Goal: Task Accomplishment & Management: Use online tool/utility

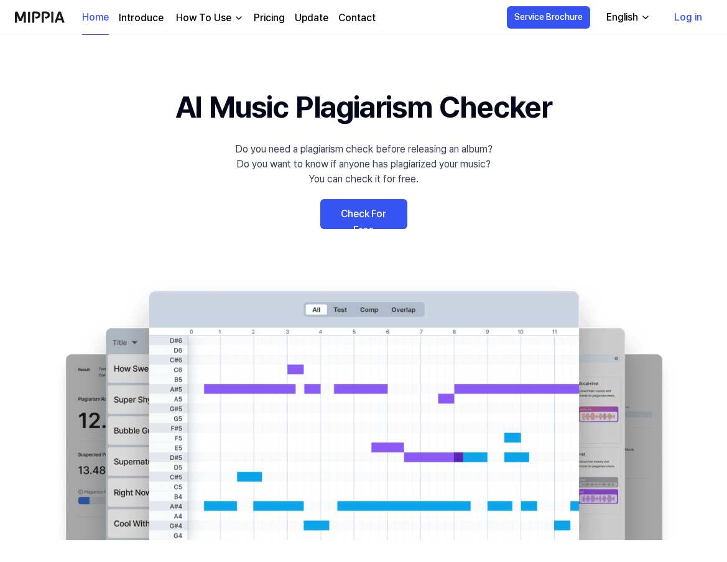
click at [375, 213] on link "Check For Free" at bounding box center [363, 214] width 87 height 30
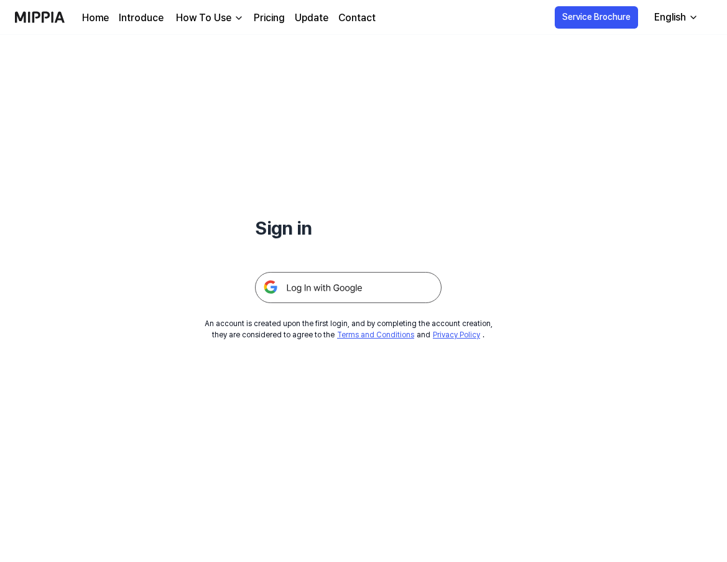
click at [343, 290] on img at bounding box center [348, 287] width 187 height 31
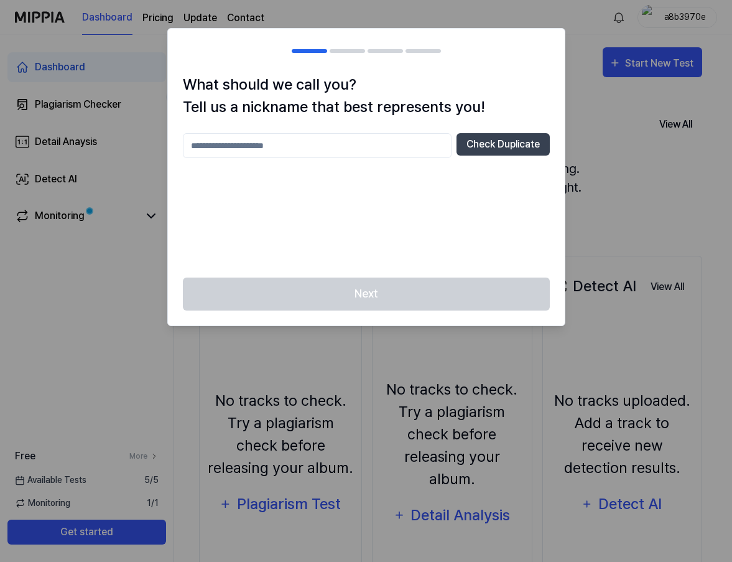
click at [335, 137] on input "text" at bounding box center [317, 145] width 269 height 25
type input "*****"
click at [508, 150] on button "Check Duplicate" at bounding box center [503, 144] width 93 height 22
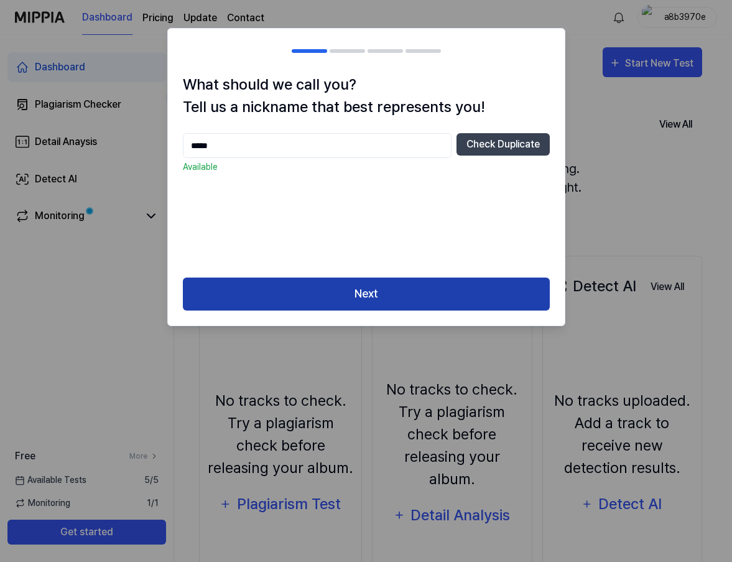
click at [412, 300] on button "Next" at bounding box center [366, 293] width 367 height 33
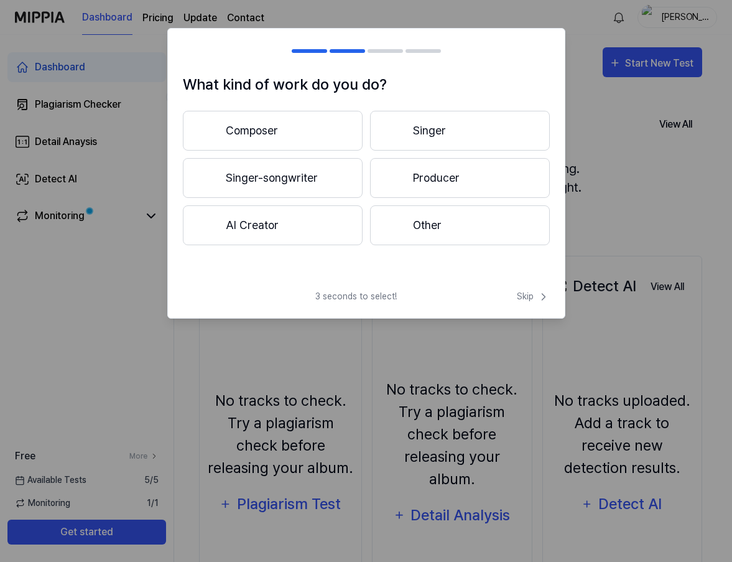
click at [410, 134] on button "Singer" at bounding box center [460, 131] width 180 height 40
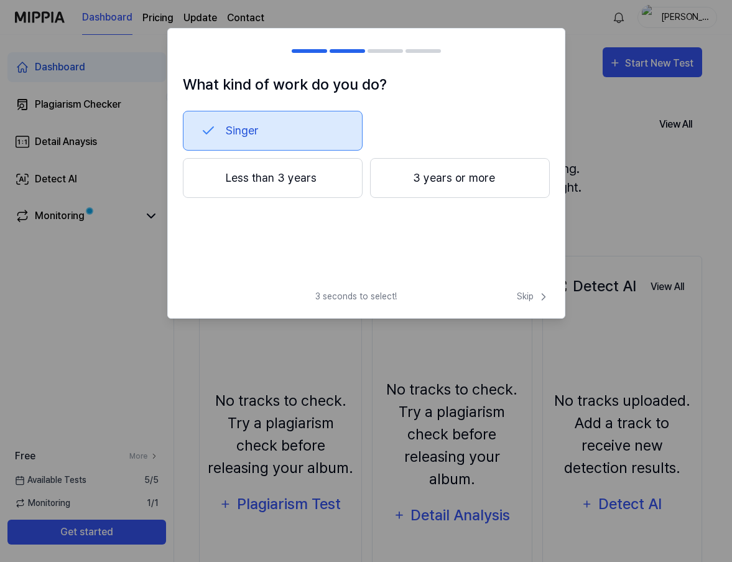
click at [415, 180] on button "3 years or more" at bounding box center [460, 178] width 180 height 40
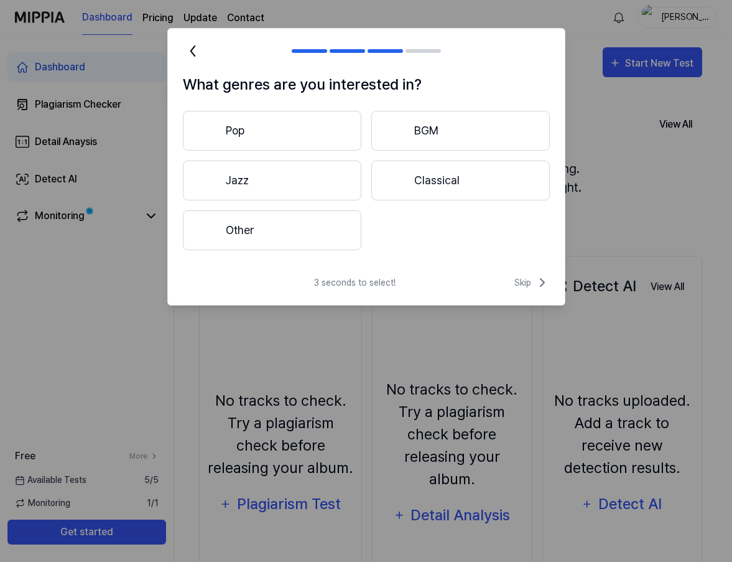
click at [307, 134] on button "Pop" at bounding box center [272, 131] width 178 height 40
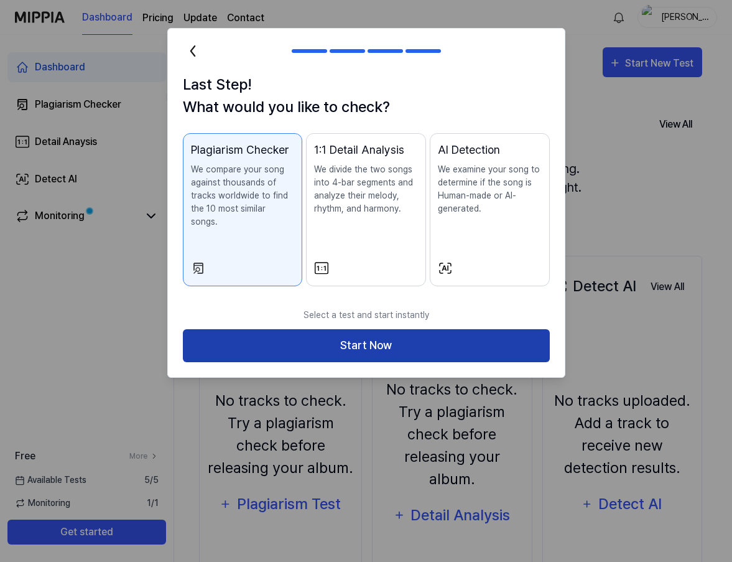
click at [344, 331] on button "Start Now" at bounding box center [366, 345] width 367 height 33
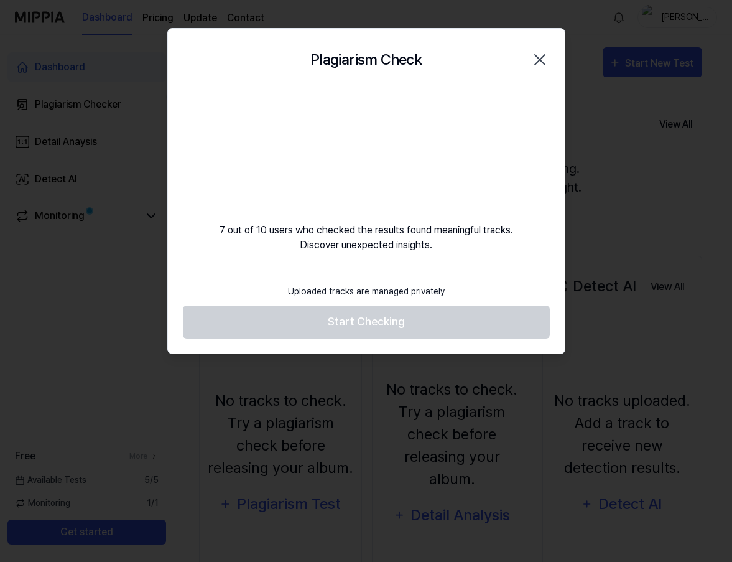
click at [403, 308] on footer "Uploaded tracks are managed privately Start Checking" at bounding box center [366, 307] width 367 height 61
click at [366, 163] on video at bounding box center [366, 150] width 119 height 119
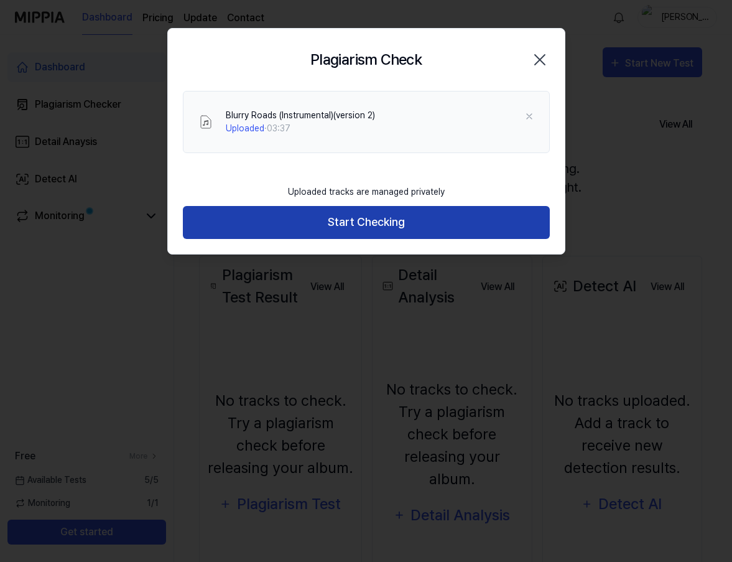
click at [375, 221] on button "Start Checking" at bounding box center [366, 222] width 367 height 33
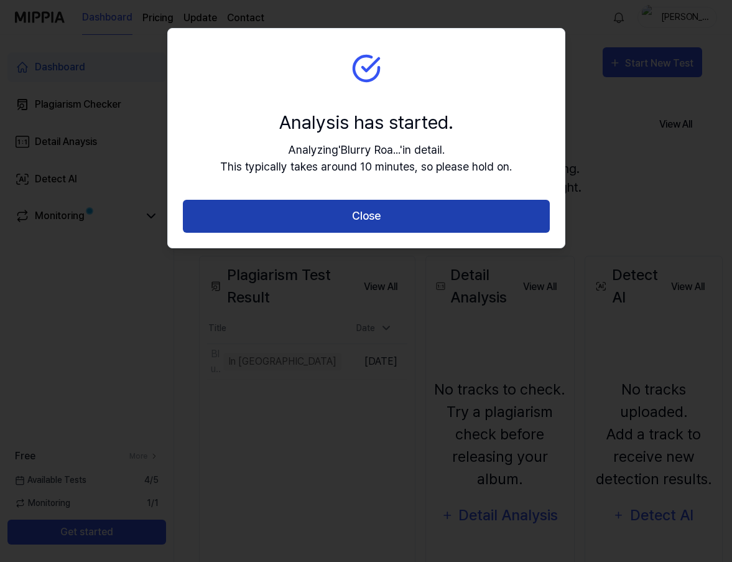
click at [377, 216] on button "Close" at bounding box center [366, 216] width 367 height 33
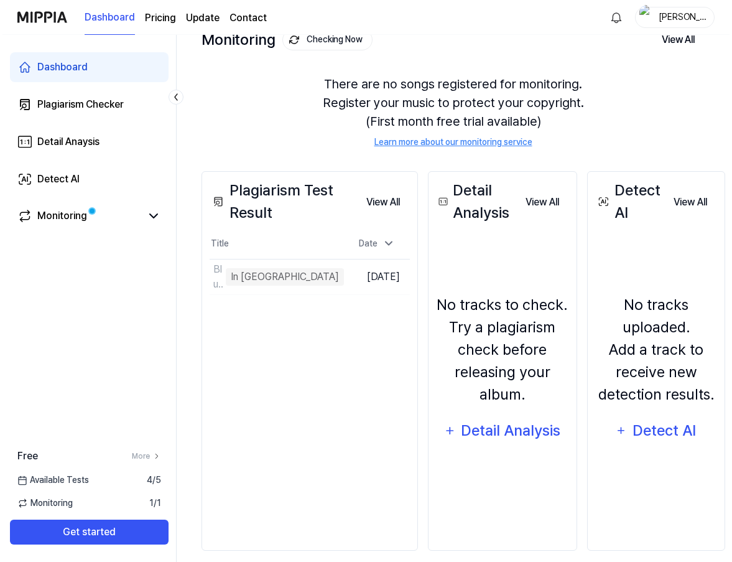
scroll to position [89, 0]
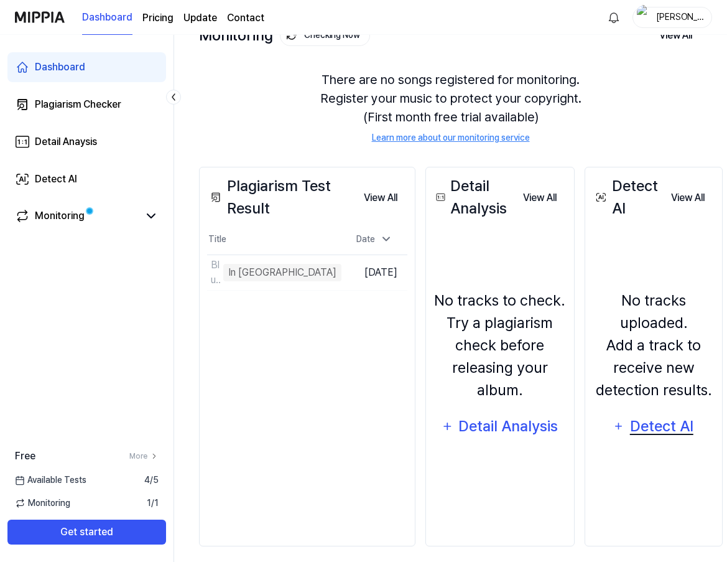
click at [628, 415] on div "Detect AI" at bounding box center [661, 426] width 67 height 24
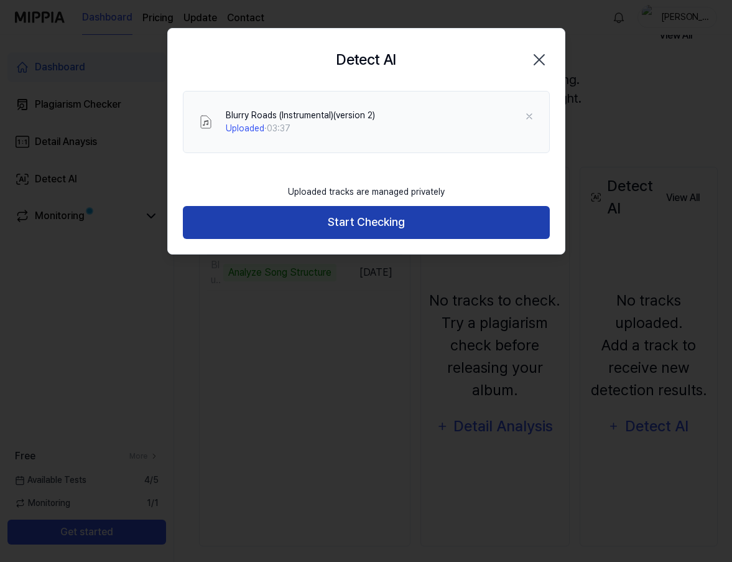
click at [430, 234] on button "Start Checking" at bounding box center [366, 222] width 367 height 33
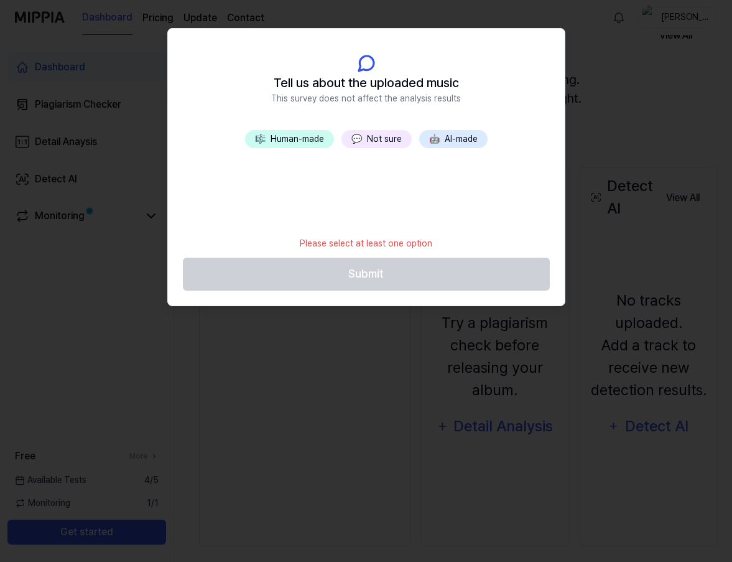
click at [425, 141] on button "🤖 AI-made" at bounding box center [453, 139] width 68 height 18
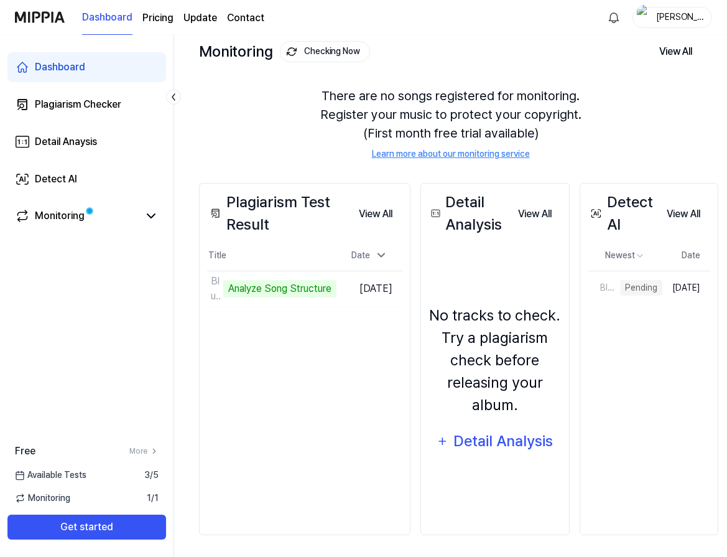
scroll to position [73, 31]
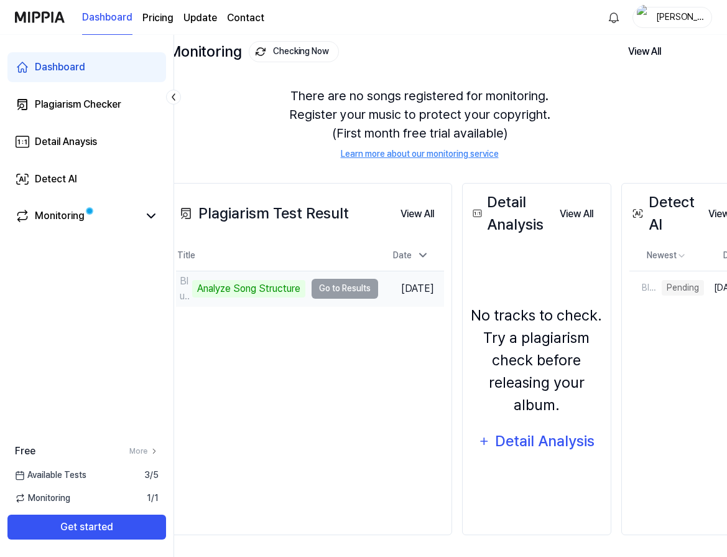
click at [330, 285] on td "Blurry Roads (Instrumental)(version 2) Analyze Song Structure Go to Results" at bounding box center [277, 288] width 202 height 35
click at [358, 289] on td "Blurry Roads (Instrumental)(version 2) Analyze Song Structure Go to Results" at bounding box center [277, 288] width 202 height 35
click at [258, 285] on div "Analyze Song Structure" at bounding box center [248, 288] width 113 height 17
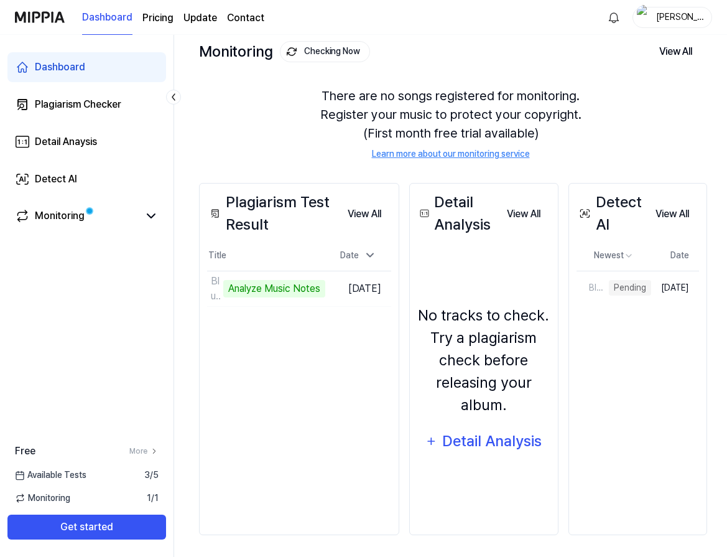
scroll to position [73, 20]
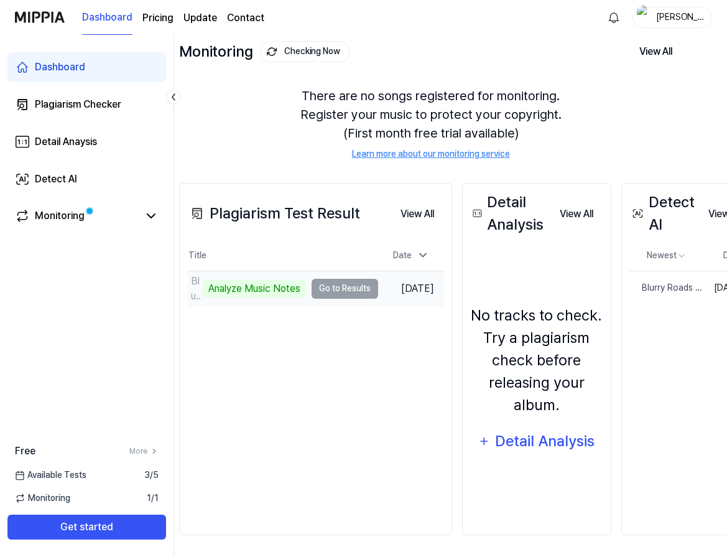
click at [333, 287] on td "Blurry Roads (Instrumental)(version 2) Analyze Music Notes Go to Results" at bounding box center [282, 288] width 191 height 35
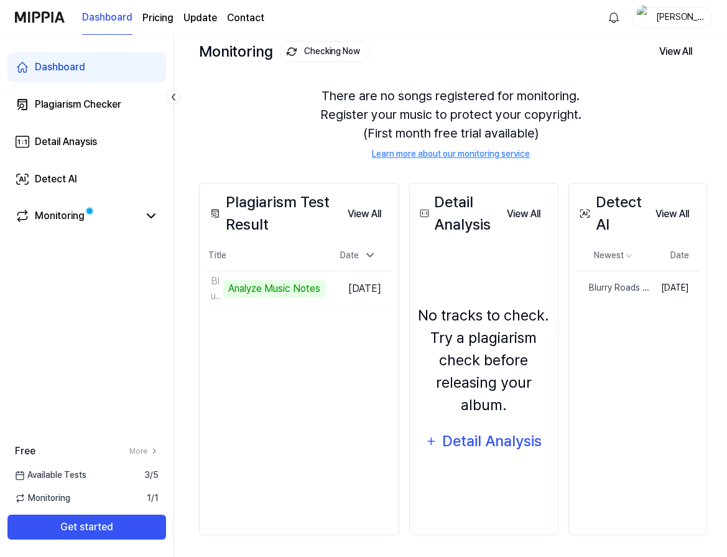
scroll to position [78, 20]
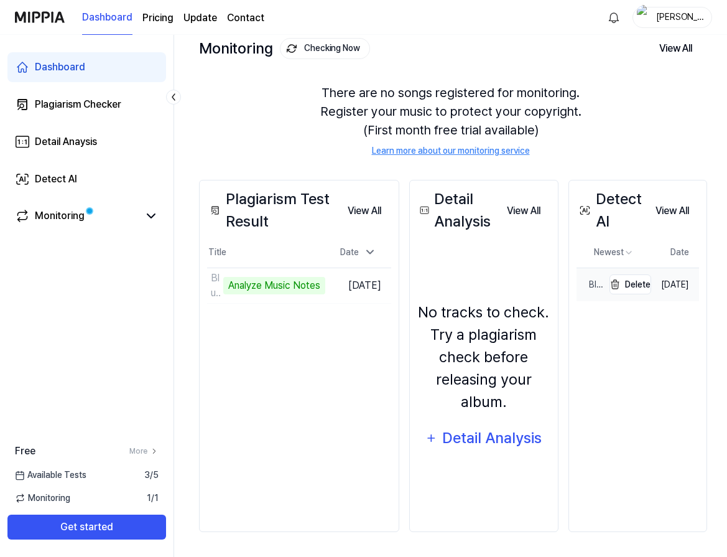
click at [590, 280] on div "Blurry Roads (Instrumental)(version 2)" at bounding box center [590, 284] width 27 height 13
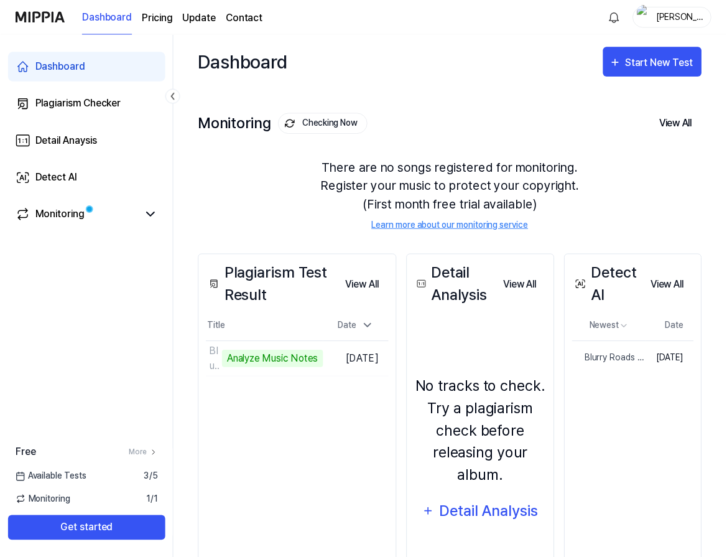
scroll to position [78, 20]
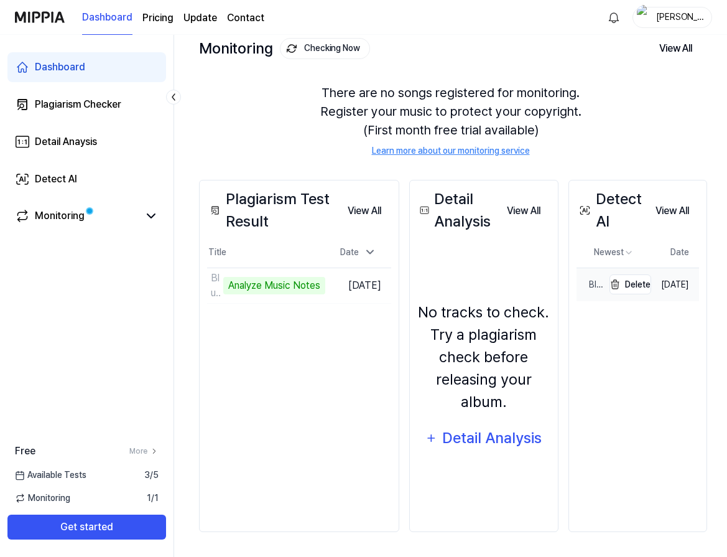
click at [587, 283] on div "Blurry Roads (Instrumental)(version 2)" at bounding box center [590, 284] width 27 height 13
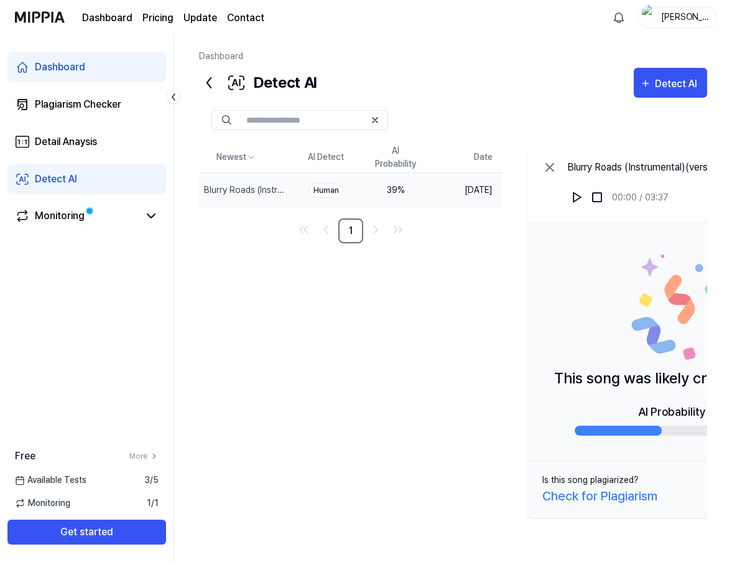
click at [213, 70] on div "Detect AI" at bounding box center [258, 83] width 118 height 30
click at [209, 81] on icon at bounding box center [209, 83] width 20 height 20
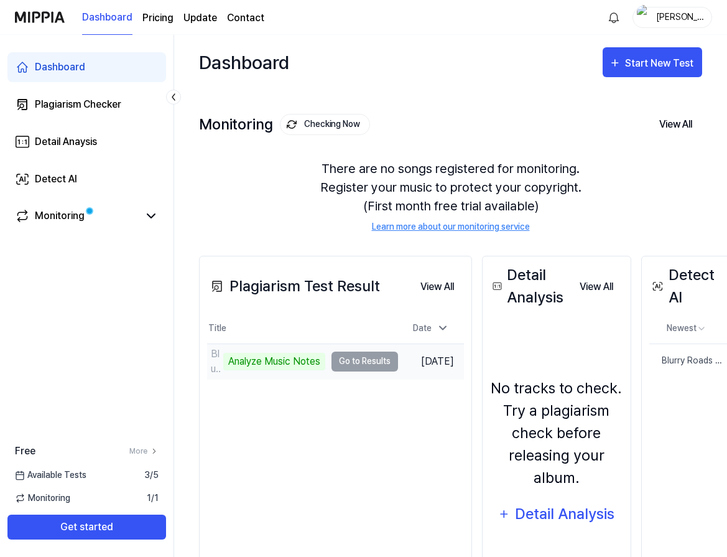
click at [342, 361] on td "Blurry Roads (Instrumental)(version 2) Analyze Music Notes Go to Results" at bounding box center [302, 361] width 191 height 35
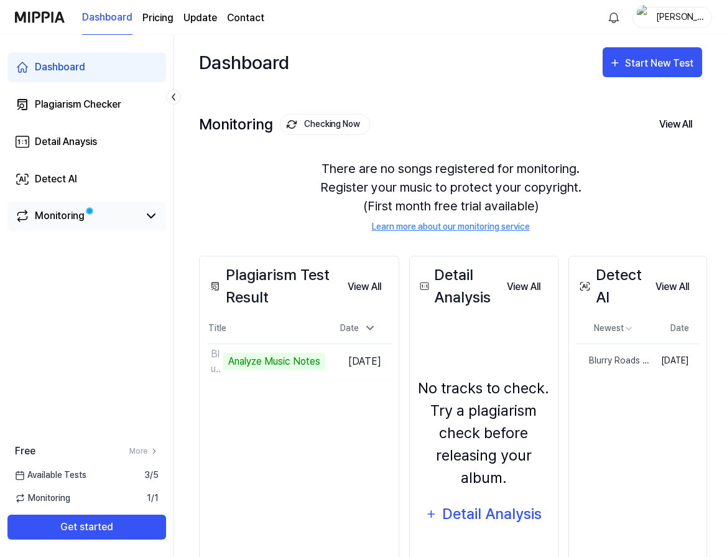
click at [79, 213] on div "Monitoring" at bounding box center [60, 215] width 50 height 15
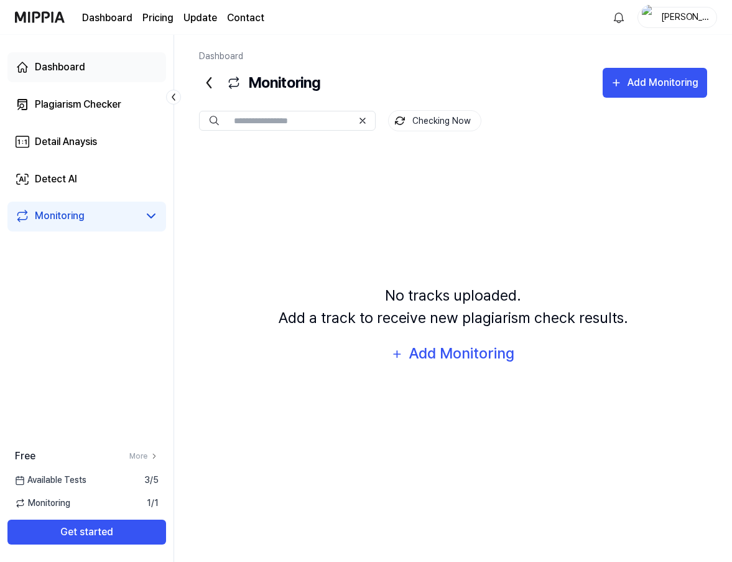
click at [76, 75] on link "Dashboard" at bounding box center [86, 67] width 159 height 30
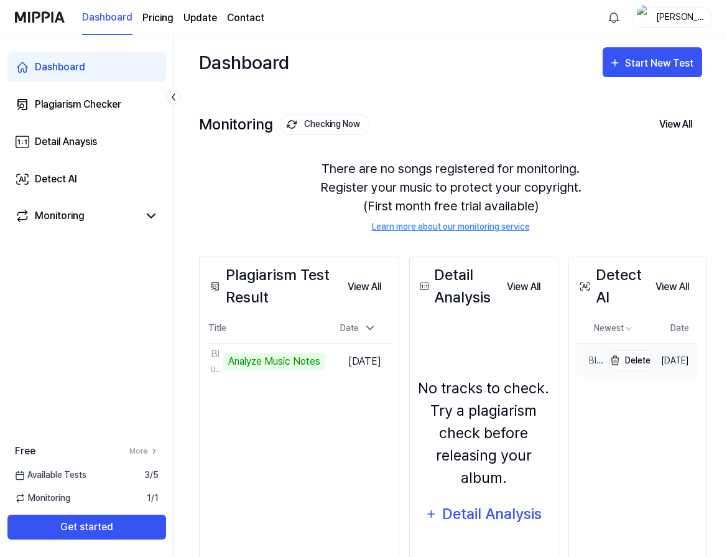
click at [603, 356] on div "Blurry Roads (Instrumental)(version 2)" at bounding box center [590, 360] width 27 height 13
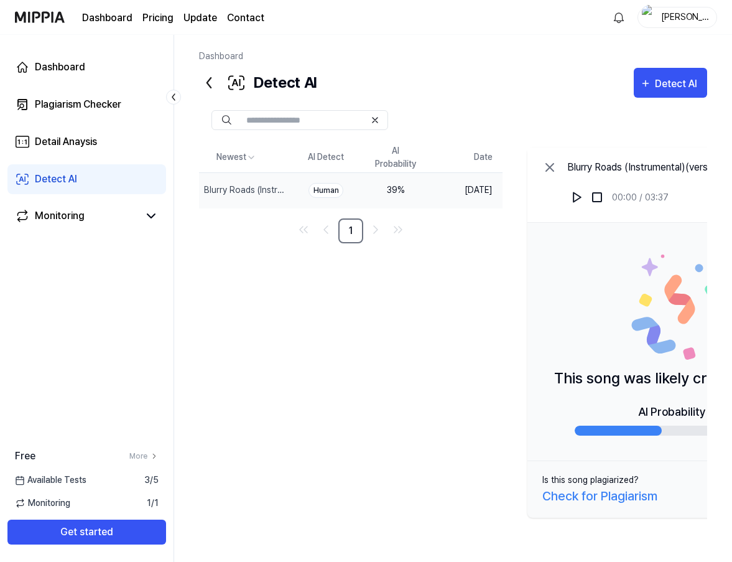
click at [208, 88] on icon at bounding box center [209, 83] width 20 height 20
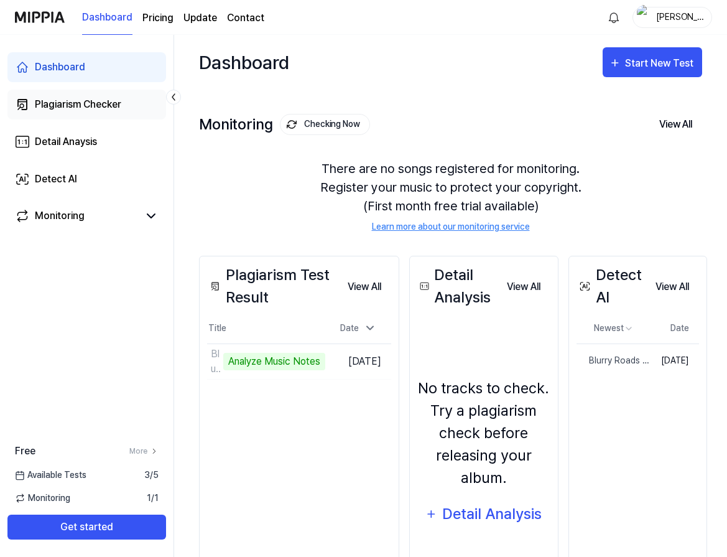
click at [113, 100] on div "Plagiarism Checker" at bounding box center [78, 104] width 86 height 15
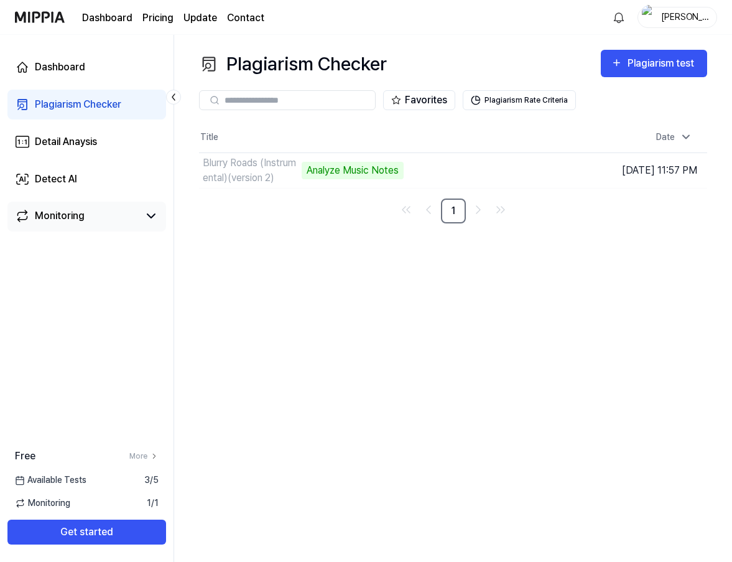
click at [84, 214] on link "Monitoring" at bounding box center [77, 215] width 124 height 15
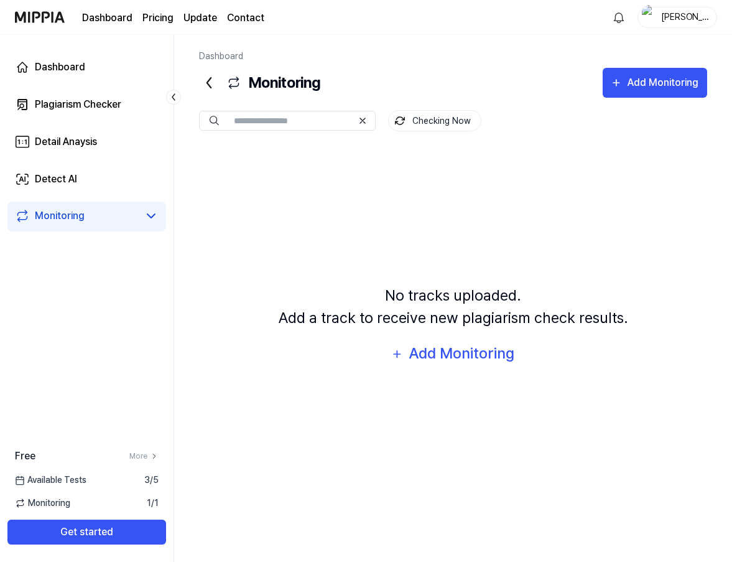
click at [84, 214] on link "Monitoring" at bounding box center [77, 215] width 124 height 15
click at [146, 456] on link "More" at bounding box center [143, 455] width 29 height 11
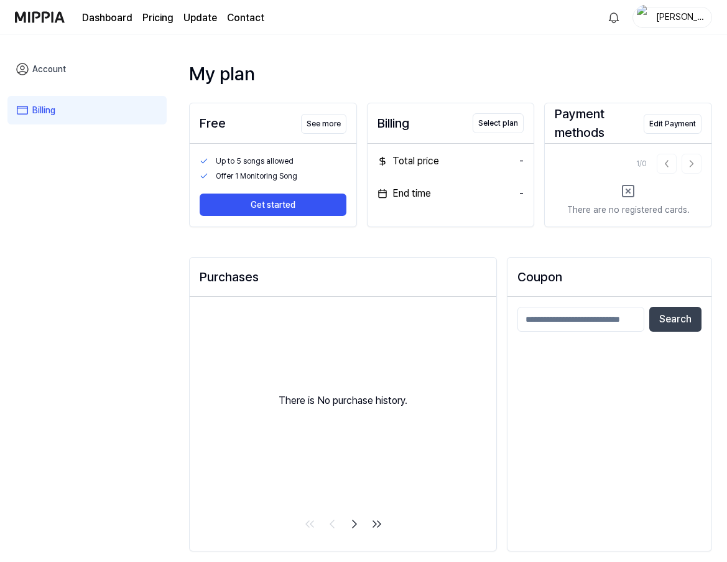
click at [101, 20] on link "Dashboard" at bounding box center [107, 18] width 50 height 15
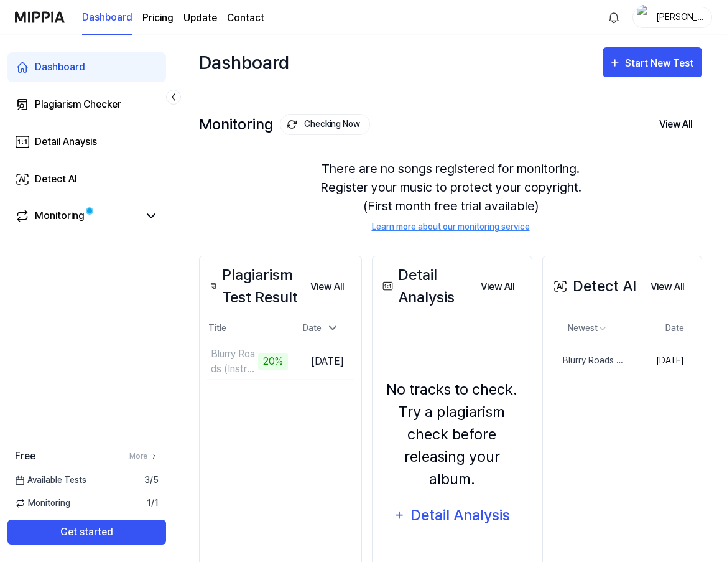
click at [159, 9] on div "Dashboard Pricing Update Contact" at bounding box center [173, 17] width 182 height 34
click at [157, 17] on page\) "Pricing" at bounding box center [157, 18] width 31 height 15
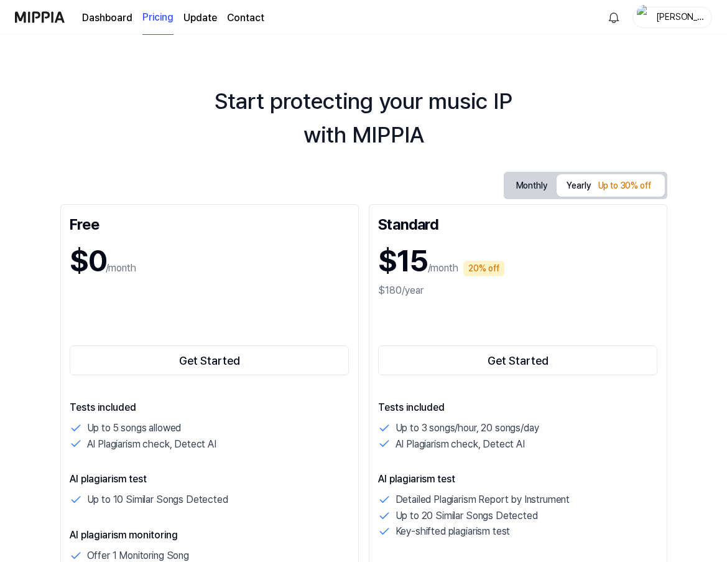
click at [112, 25] on div "Dashboard Pricing Update Contact" at bounding box center [173, 17] width 182 height 34
click at [119, 12] on link "Dashboard" at bounding box center [107, 18] width 50 height 15
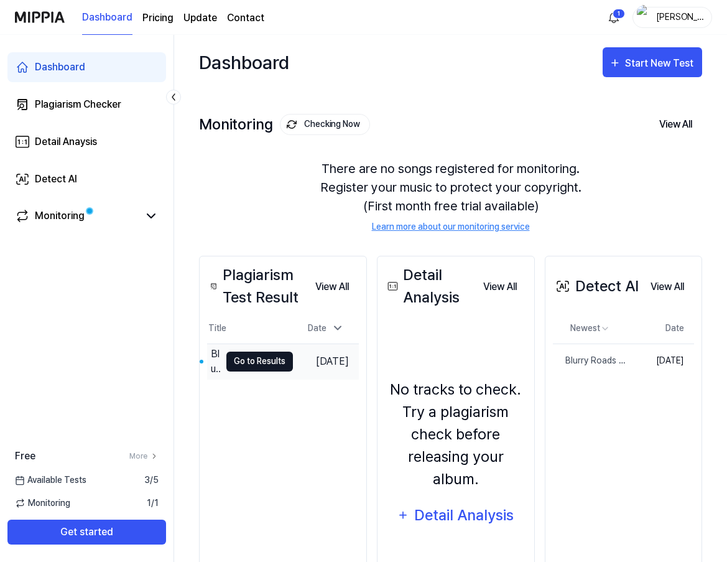
click at [274, 363] on button "Go to Results" at bounding box center [259, 361] width 67 height 20
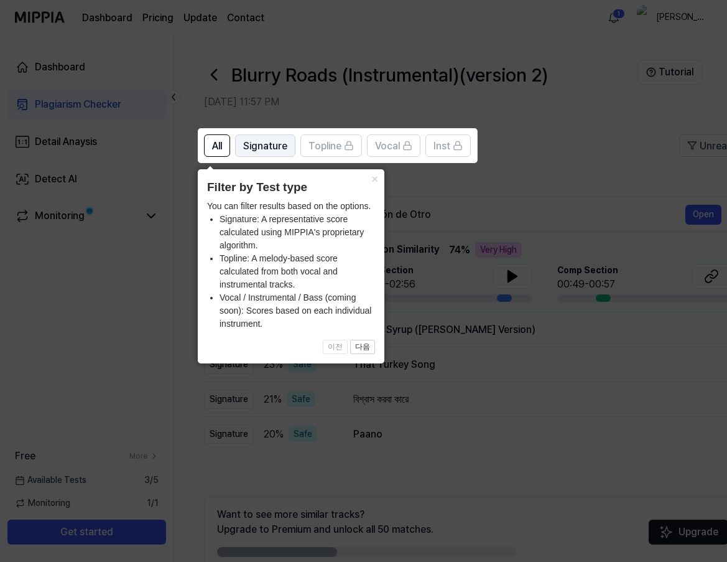
click at [276, 150] on span "Signature" at bounding box center [265, 146] width 44 height 15
click at [221, 144] on span "All" at bounding box center [217, 146] width 10 height 15
click at [378, 180] on button "×" at bounding box center [374, 177] width 20 height 17
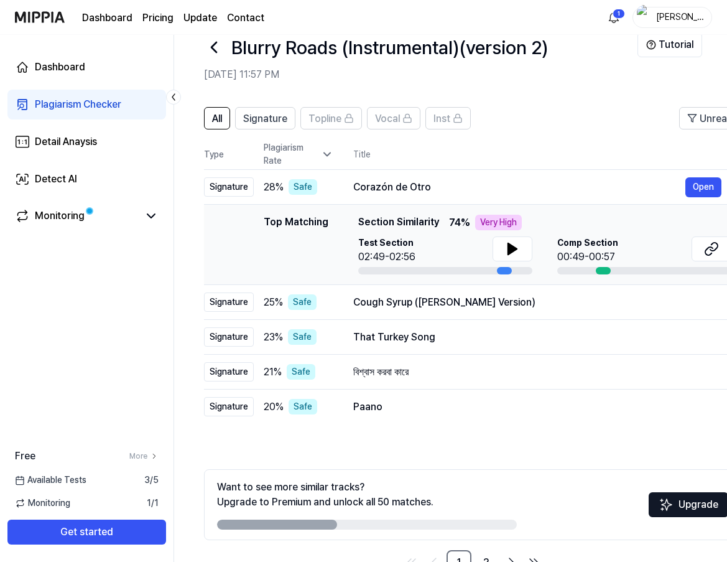
scroll to position [28, 0]
click at [500, 246] on button at bounding box center [513, 248] width 40 height 25
click at [698, 180] on button "Open" at bounding box center [703, 187] width 36 height 20
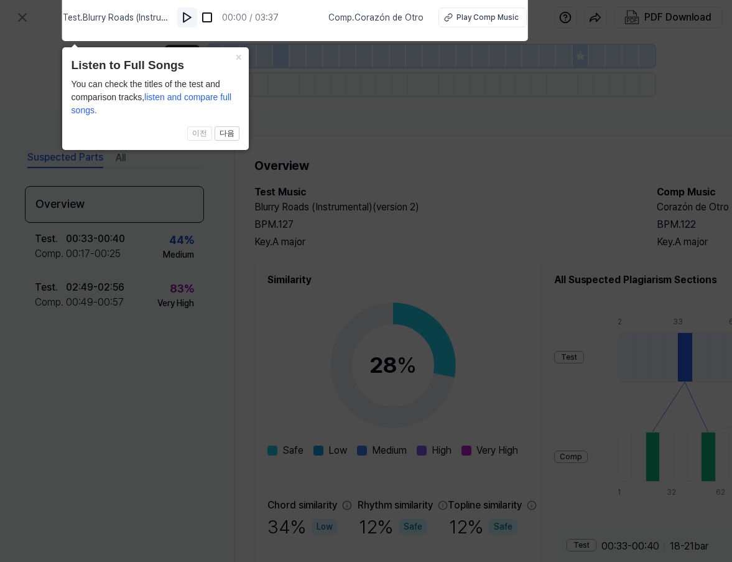
click at [186, 21] on img at bounding box center [187, 17] width 12 height 12
click at [238, 57] on button "×" at bounding box center [239, 55] width 20 height 17
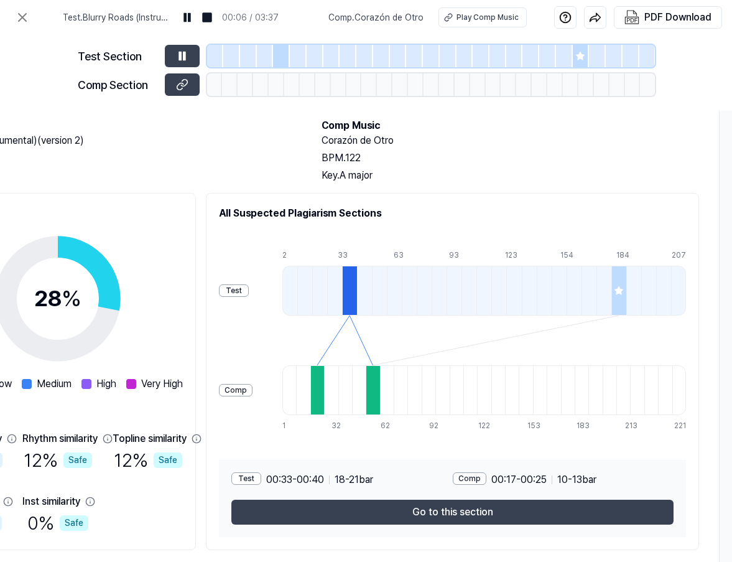
scroll to position [67, 353]
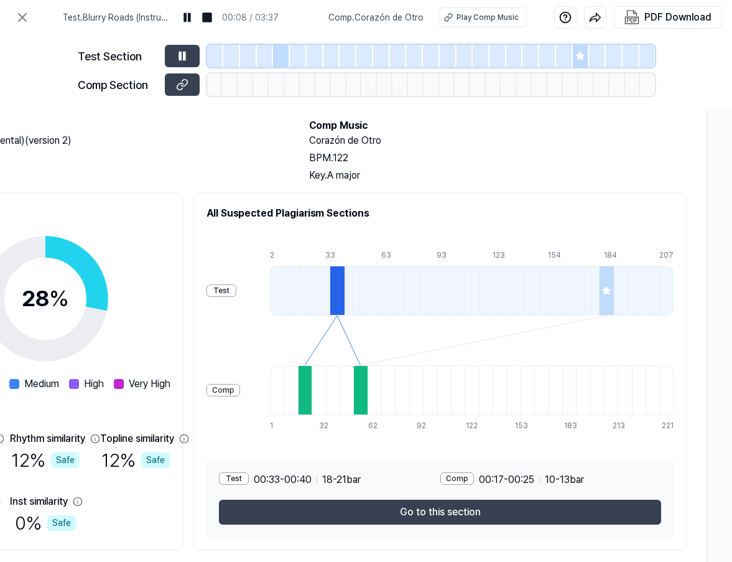
click at [611, 300] on div at bounding box center [606, 291] width 15 height 50
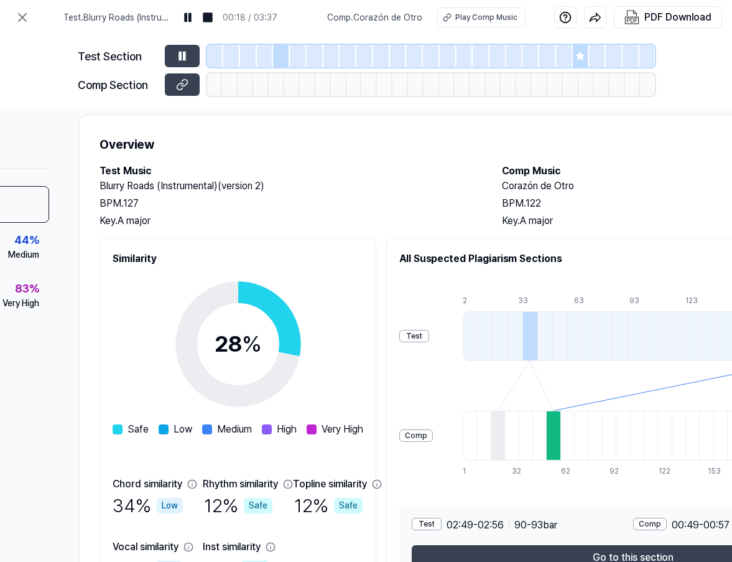
scroll to position [0, 155]
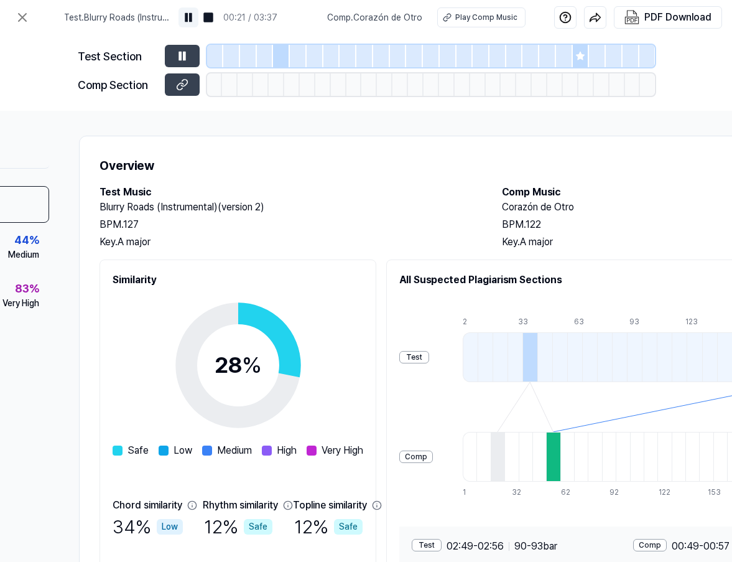
click at [193, 16] on img at bounding box center [188, 17] width 12 height 12
click at [23, 14] on icon at bounding box center [22, 17] width 15 height 15
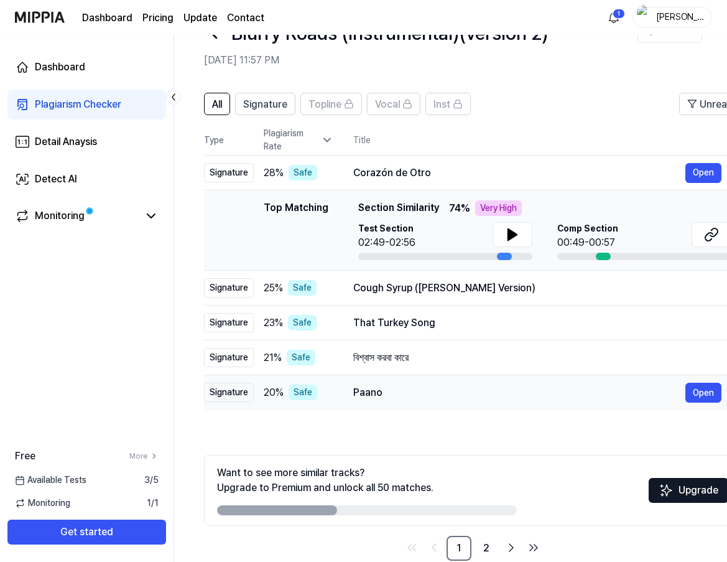
scroll to position [56, 0]
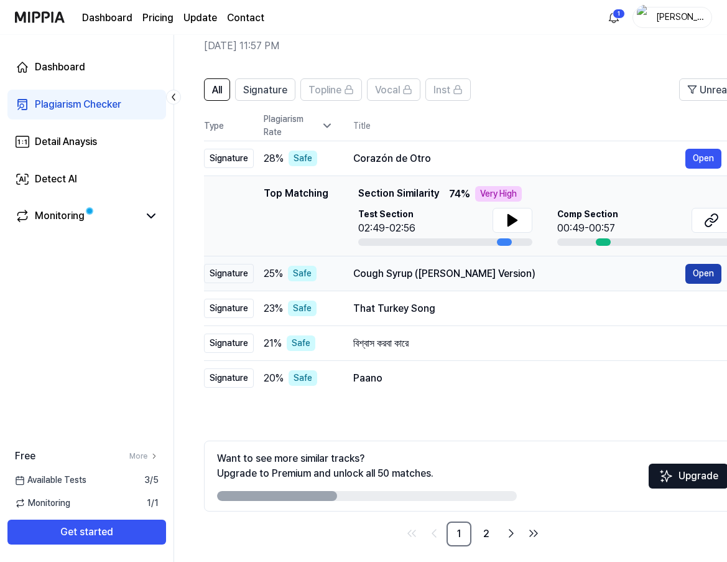
click at [711, 272] on button "Open" at bounding box center [703, 274] width 36 height 20
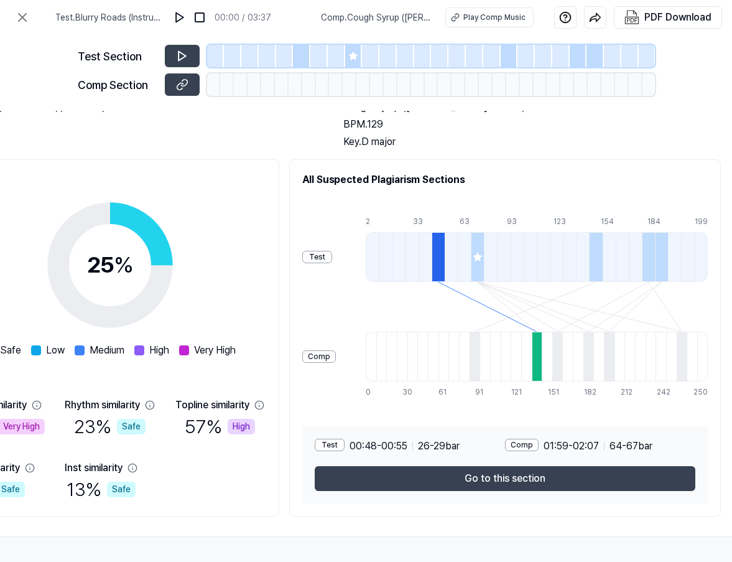
scroll to position [105, 306]
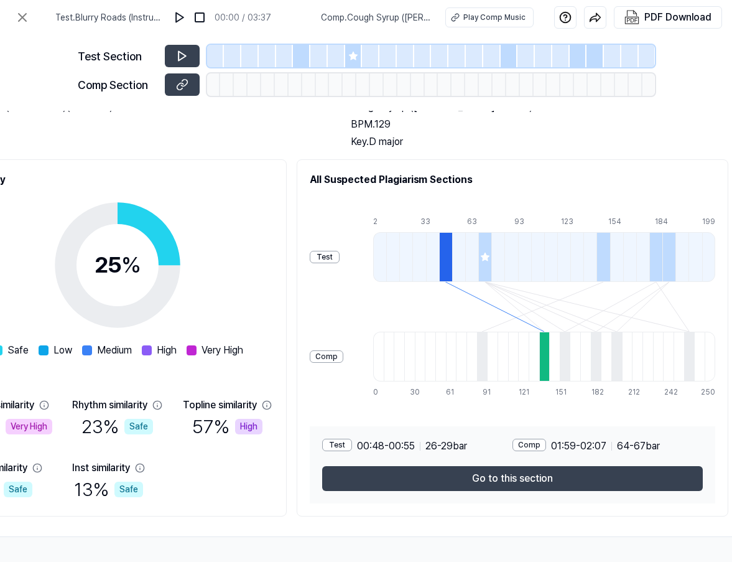
click at [300, 55] on div at bounding box center [301, 56] width 17 height 22
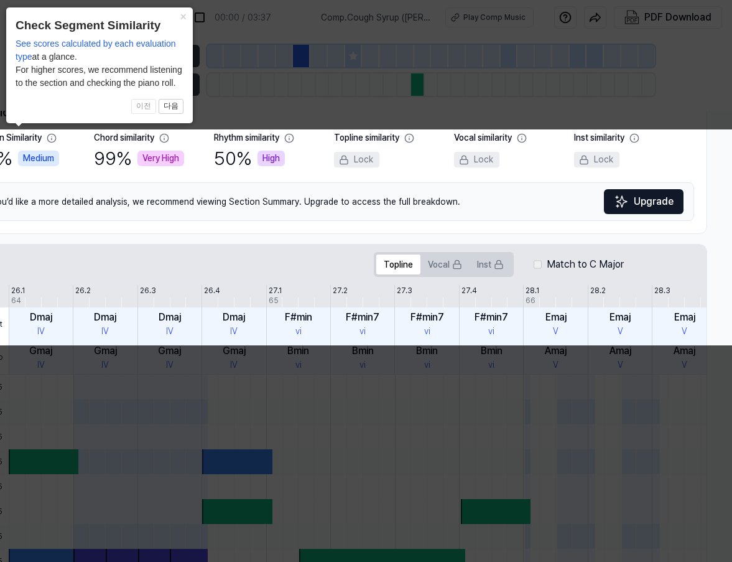
scroll to position [0, 243]
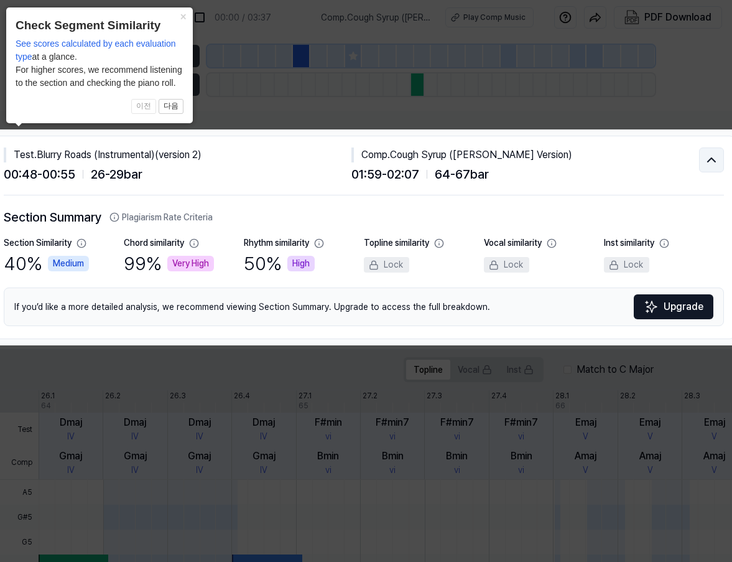
click at [713, 160] on icon at bounding box center [711, 160] width 7 height 4
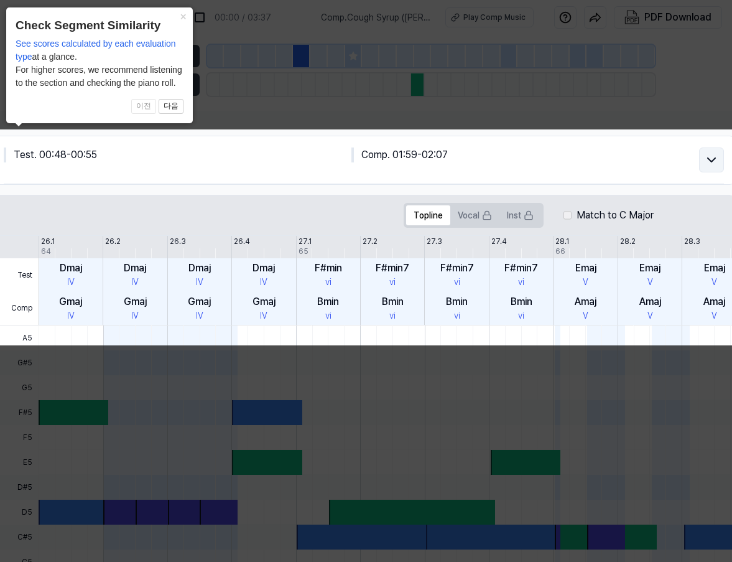
click at [713, 160] on icon at bounding box center [711, 160] width 7 height 4
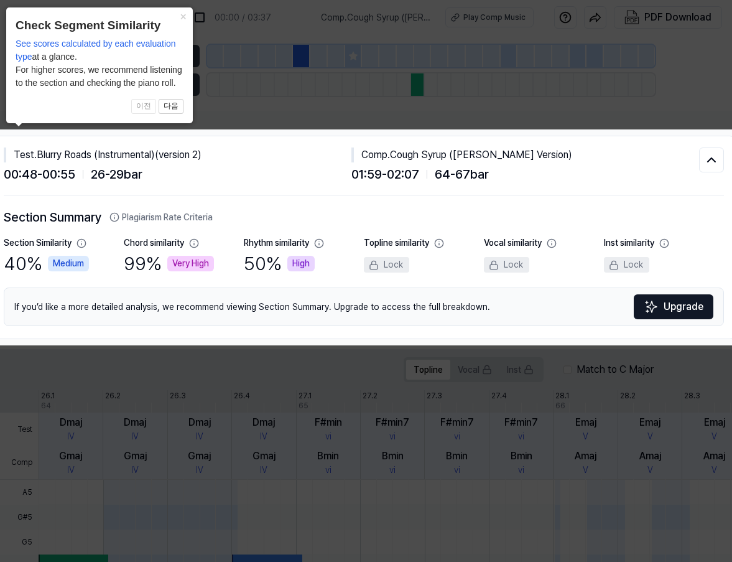
click at [674, 111] on icon at bounding box center [363, 281] width 759 height 562
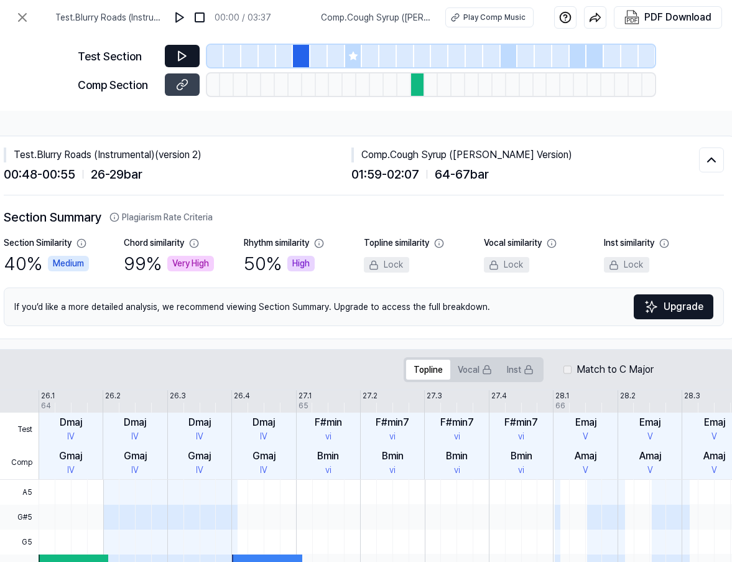
click at [176, 47] on button at bounding box center [182, 56] width 35 height 22
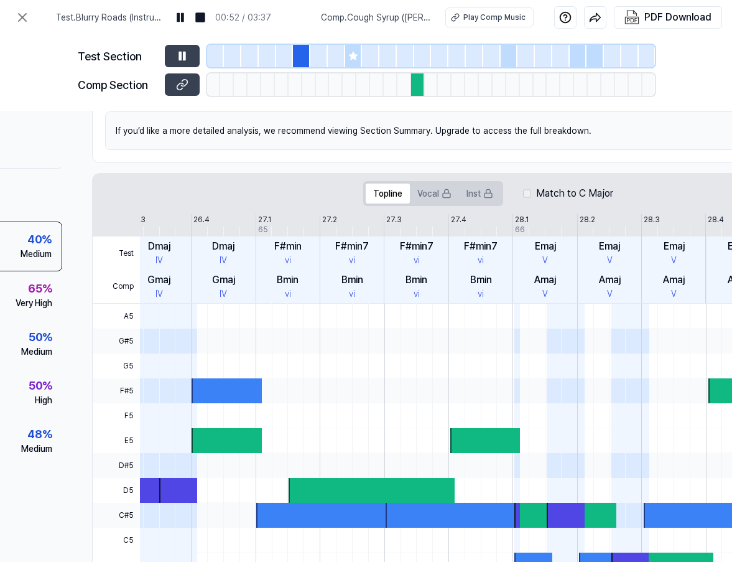
scroll to position [0, 142]
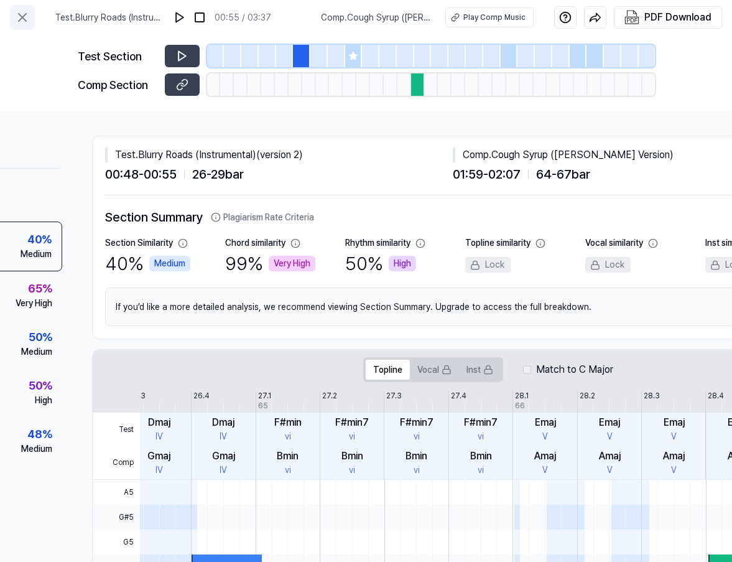
click at [25, 13] on icon at bounding box center [22, 17] width 15 height 15
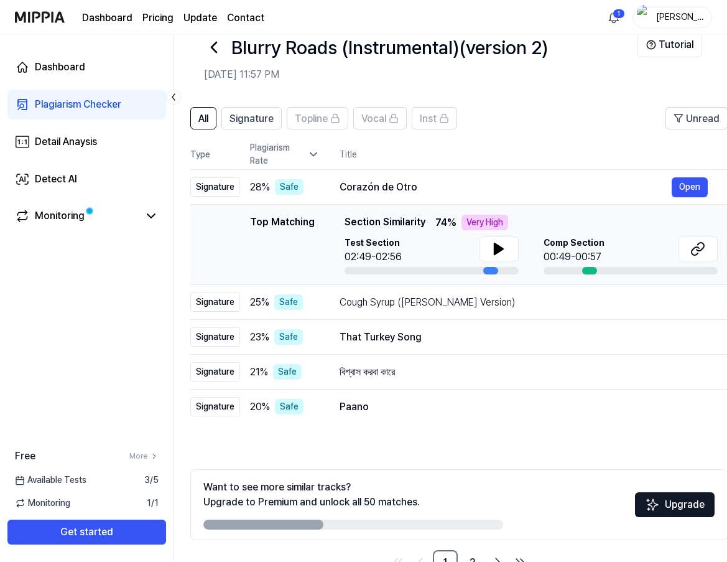
scroll to position [23, 0]
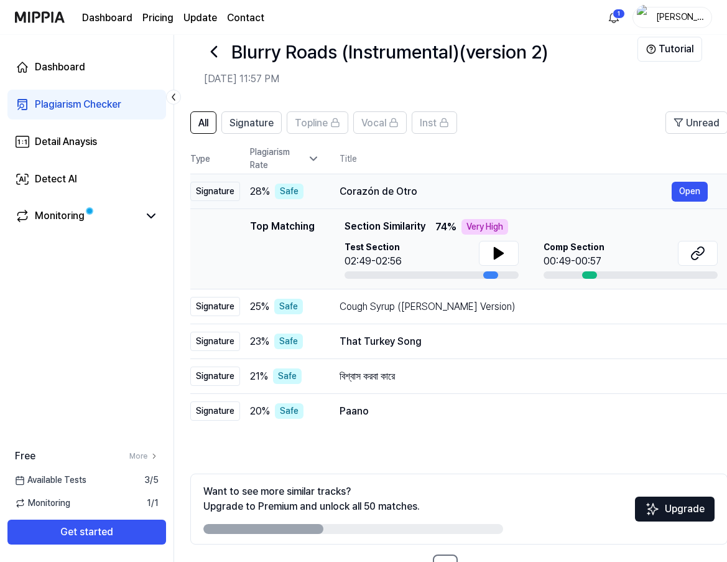
click at [289, 189] on div "Safe" at bounding box center [289, 191] width 29 height 16
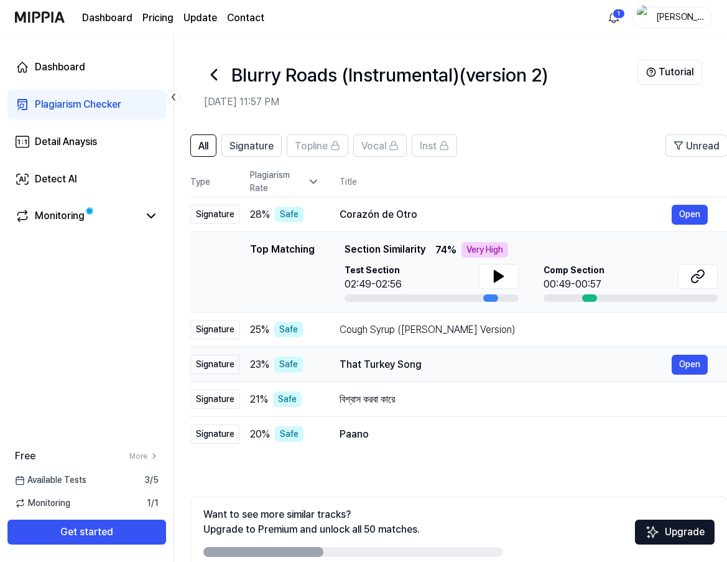
scroll to position [0, 0]
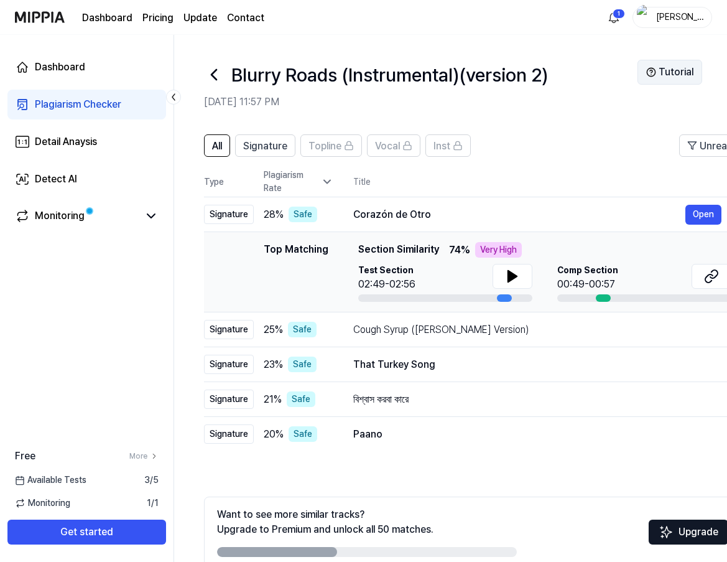
click at [674, 67] on button "Tutorial" at bounding box center [669, 72] width 65 height 25
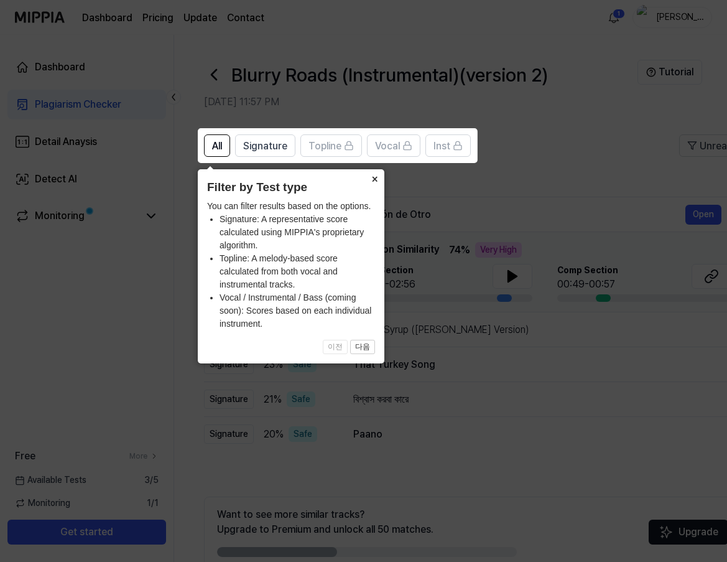
click at [371, 180] on button "×" at bounding box center [374, 177] width 20 height 17
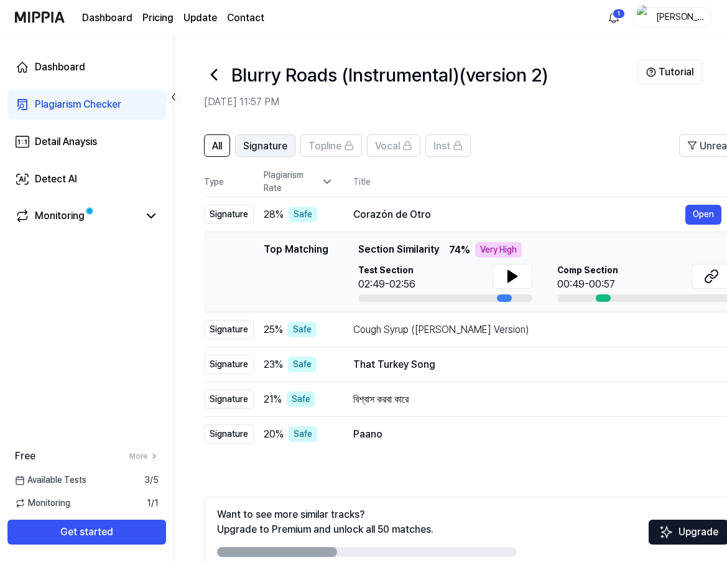
click at [270, 149] on span "Signature" at bounding box center [265, 146] width 44 height 15
click at [219, 149] on span "All" at bounding box center [217, 146] width 10 height 15
click at [215, 80] on icon at bounding box center [214, 75] width 20 height 20
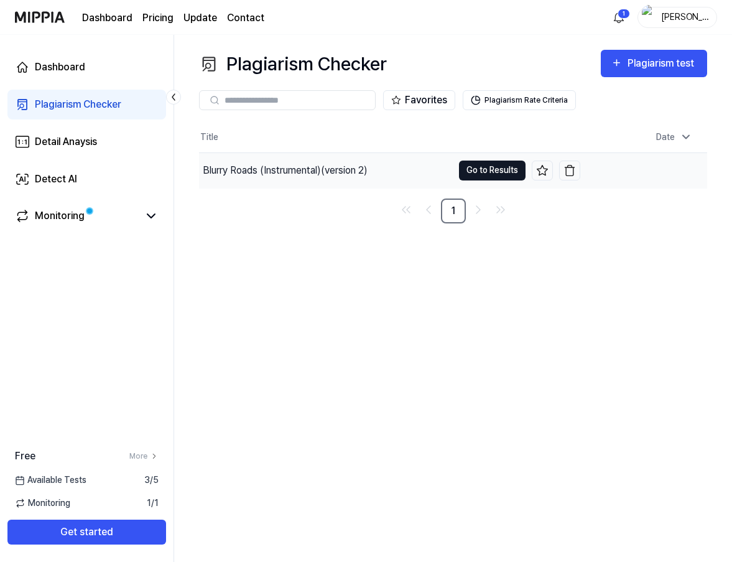
click at [476, 166] on button "Go to Results" at bounding box center [492, 170] width 67 height 20
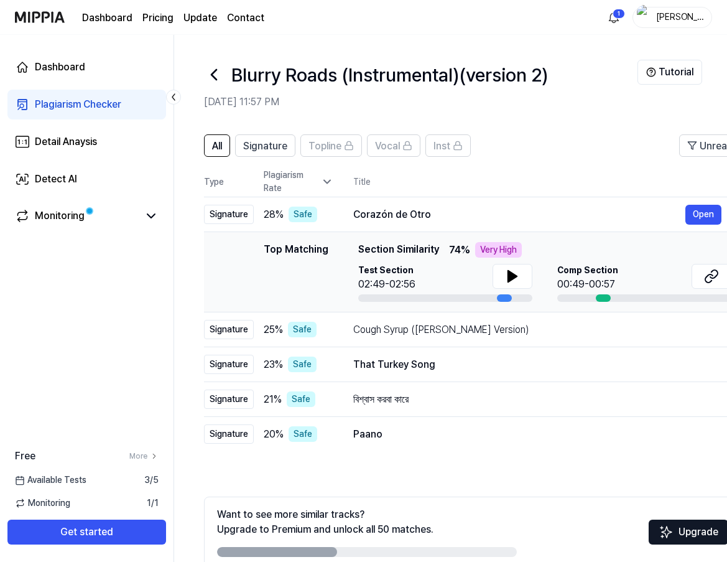
click at [221, 73] on icon at bounding box center [214, 75] width 20 height 20
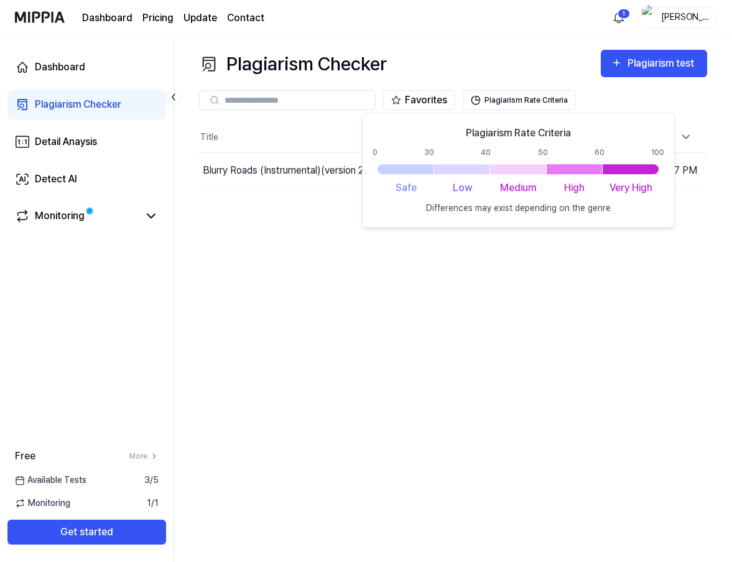
click at [390, 319] on div "Plagiarism Checker Plagiarism test Plagiarism Checker Detail Analysis Detect AI…" at bounding box center [453, 298] width 558 height 527
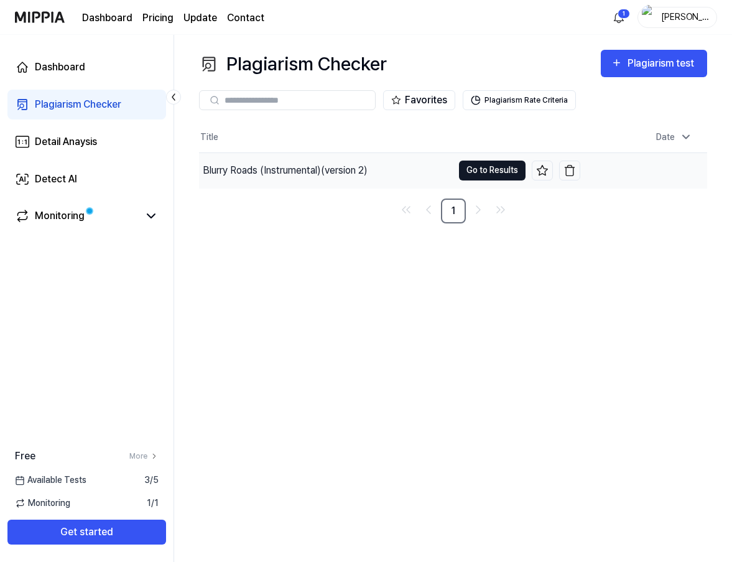
click at [486, 170] on button "Go to Results" at bounding box center [492, 170] width 67 height 20
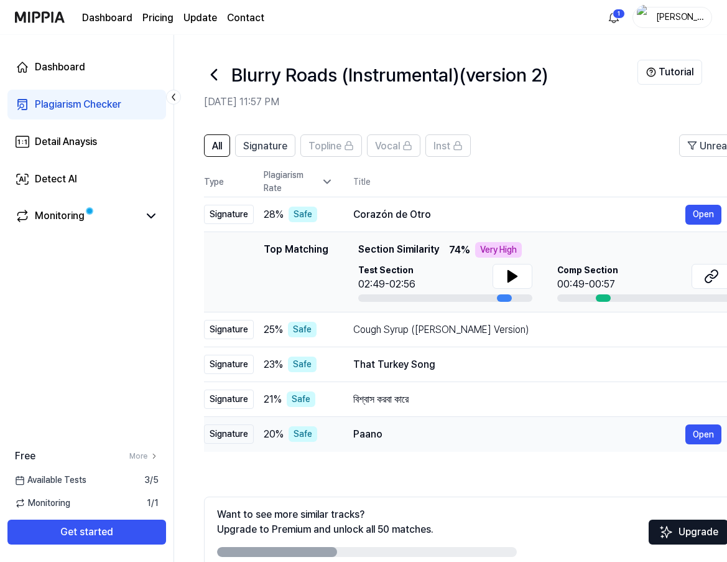
scroll to position [65, 0]
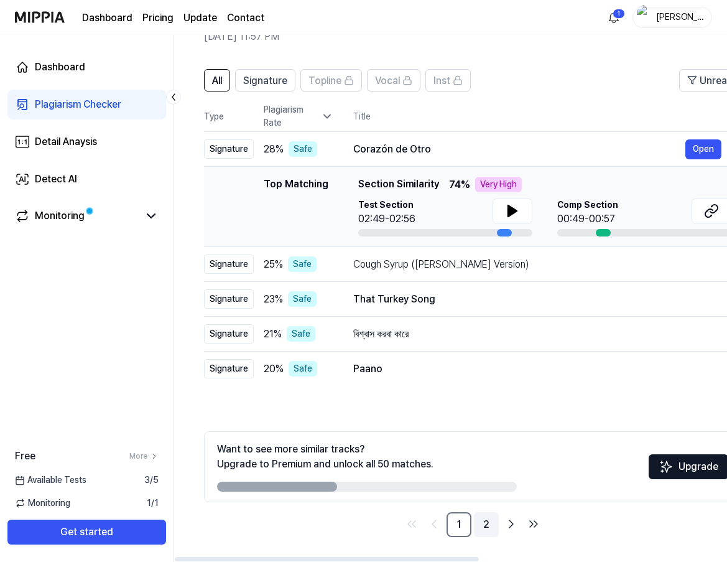
click at [484, 525] on link "2" at bounding box center [486, 524] width 25 height 25
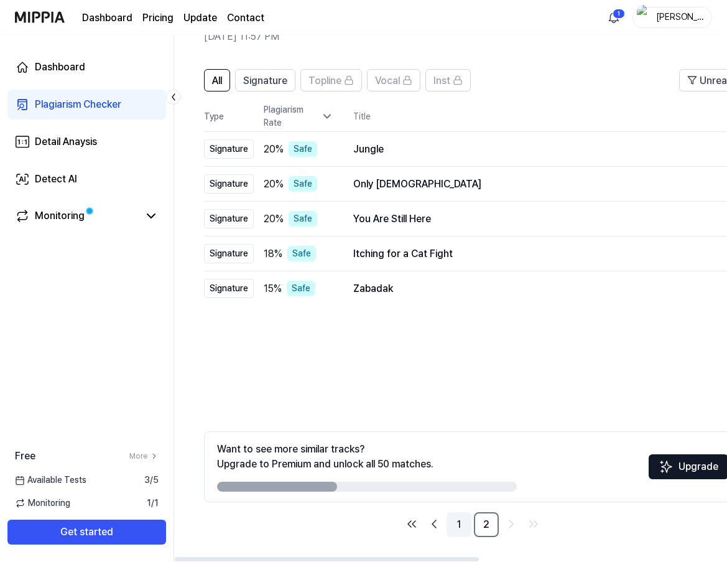
click at [458, 522] on link "1" at bounding box center [459, 524] width 25 height 25
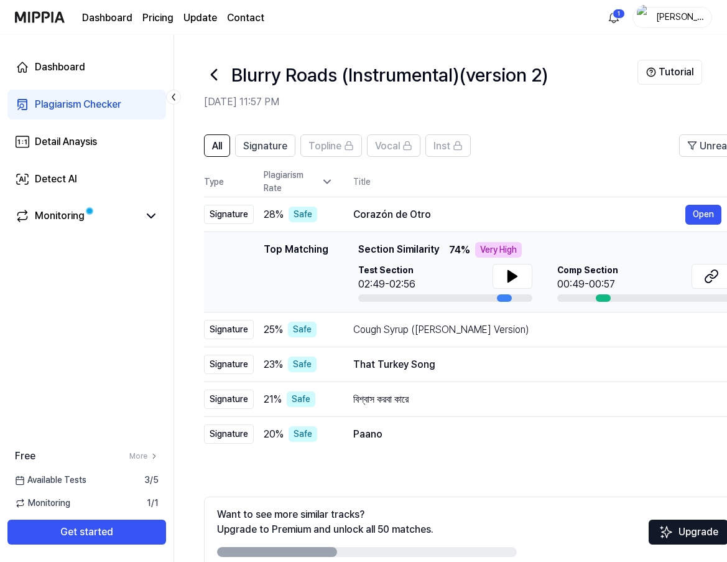
click at [254, 266] on div "Top Matching Top Matching Section Similarity 74 % Very High Test Section 02:49-…" at bounding box center [472, 272] width 517 height 60
click at [493, 158] on header "All Signature Topline Vocal Inst Unread" at bounding box center [471, 150] width 537 height 32
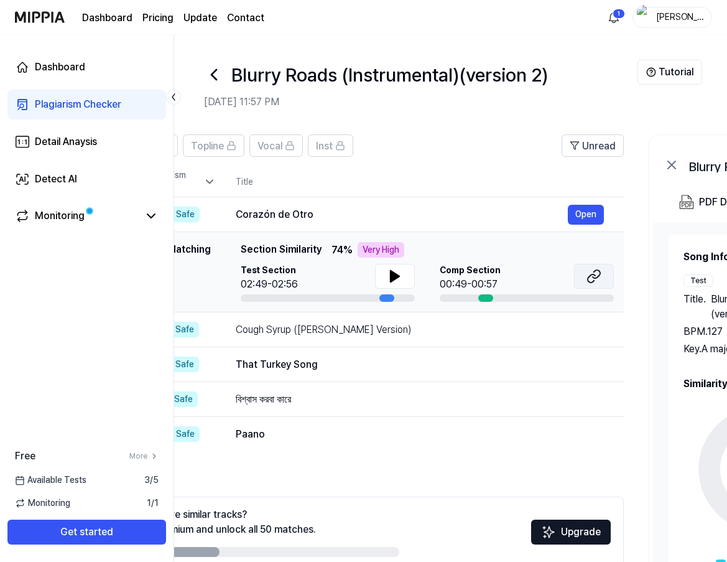
scroll to position [0, 117]
click at [584, 275] on button at bounding box center [595, 276] width 40 height 25
click at [384, 278] on button at bounding box center [396, 276] width 40 height 25
click at [396, 266] on button at bounding box center [396, 276] width 40 height 25
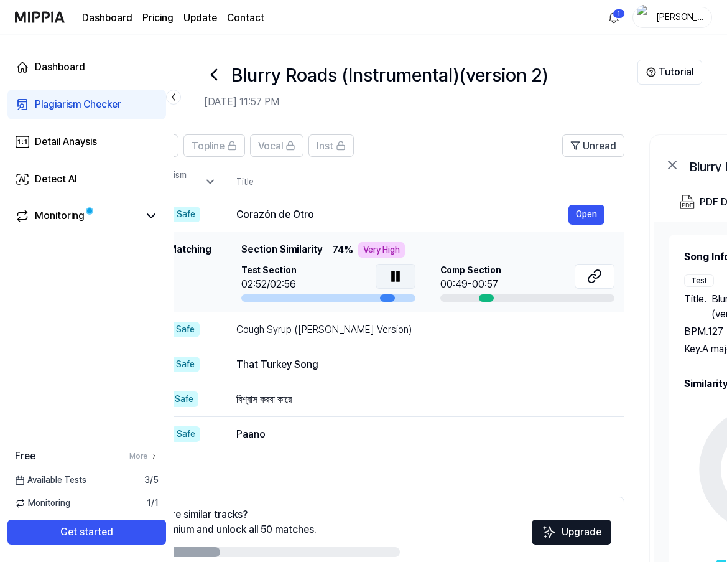
click at [392, 277] on icon at bounding box center [393, 276] width 2 height 10
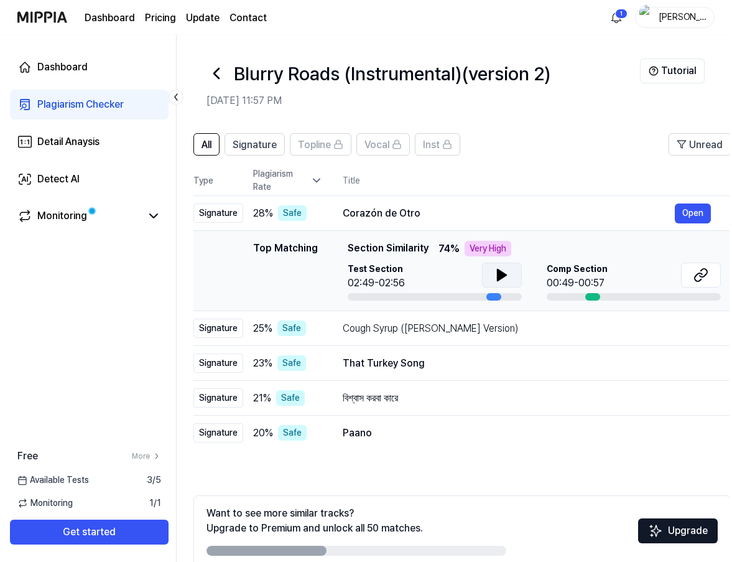
scroll to position [0, 0]
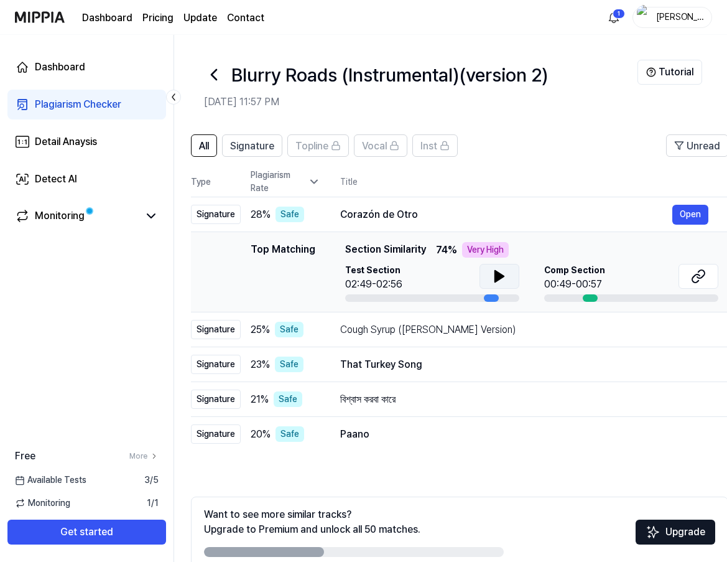
click at [216, 82] on icon at bounding box center [214, 75] width 20 height 20
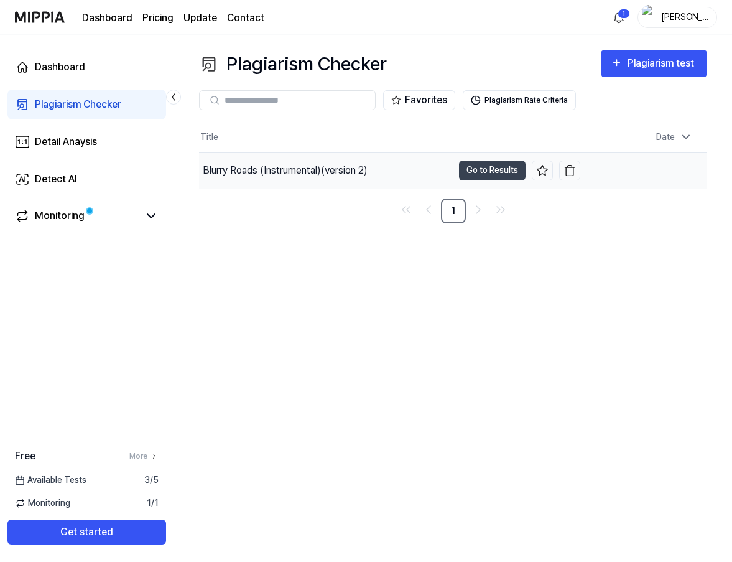
click at [421, 177] on div "Blurry Roads (Instrumental)(version 2)" at bounding box center [326, 170] width 254 height 35
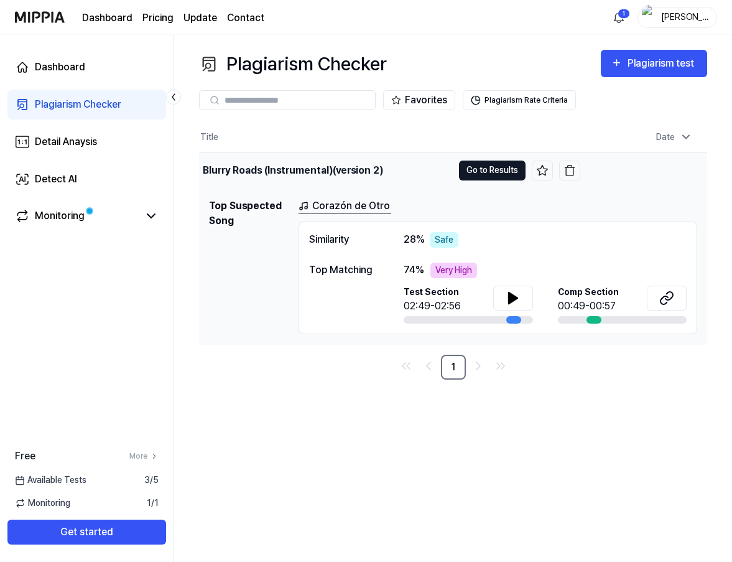
click at [493, 169] on button "Go to Results" at bounding box center [492, 170] width 67 height 20
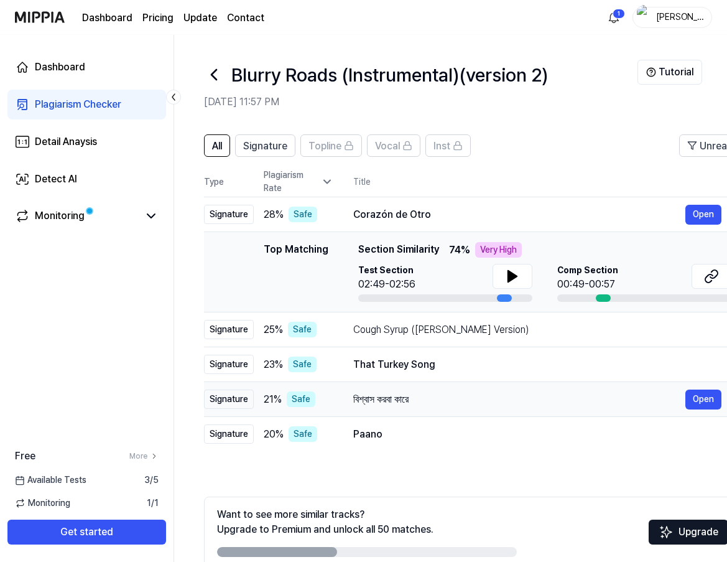
click at [282, 389] on td "21 % Safe" at bounding box center [294, 399] width 80 height 35
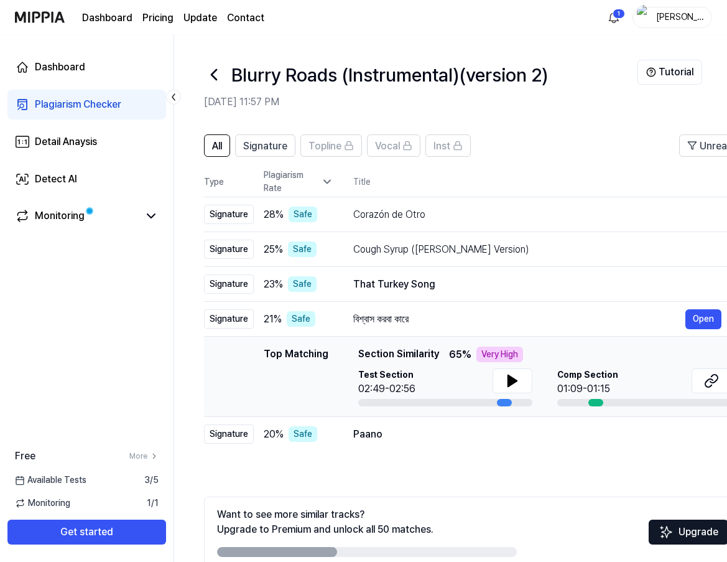
click at [224, 75] on div "Blurry Roads (Instrumental)(version 2)" at bounding box center [420, 75] width 433 height 30
click at [216, 72] on icon at bounding box center [214, 75] width 20 height 20
